Goal: Transaction & Acquisition: Book appointment/travel/reservation

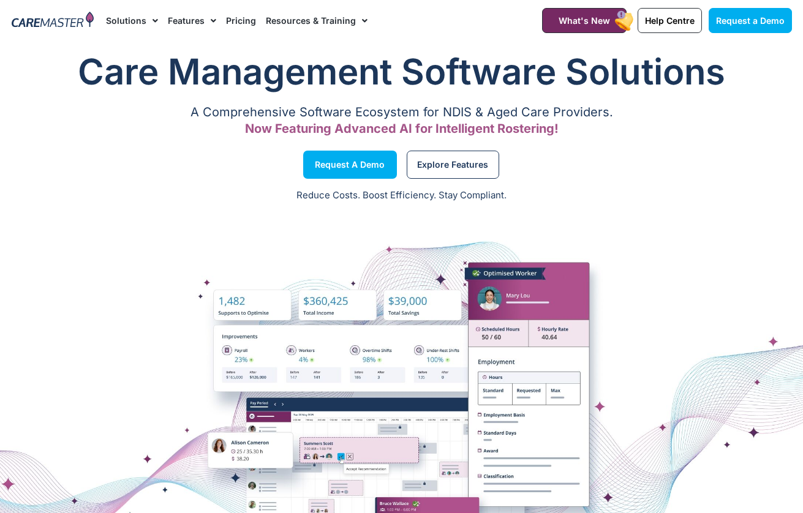
click at [234, 15] on link "Pricing" at bounding box center [241, 20] width 30 height 41
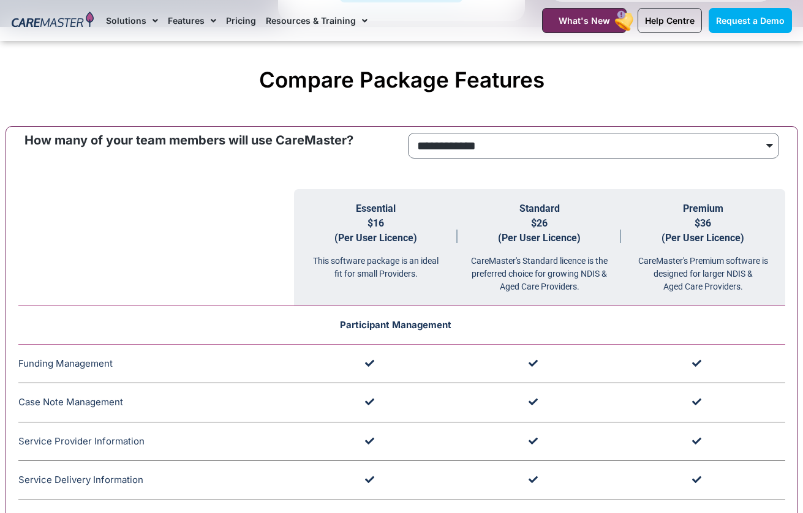
scroll to position [1031, 0]
